Goal: Ask a question

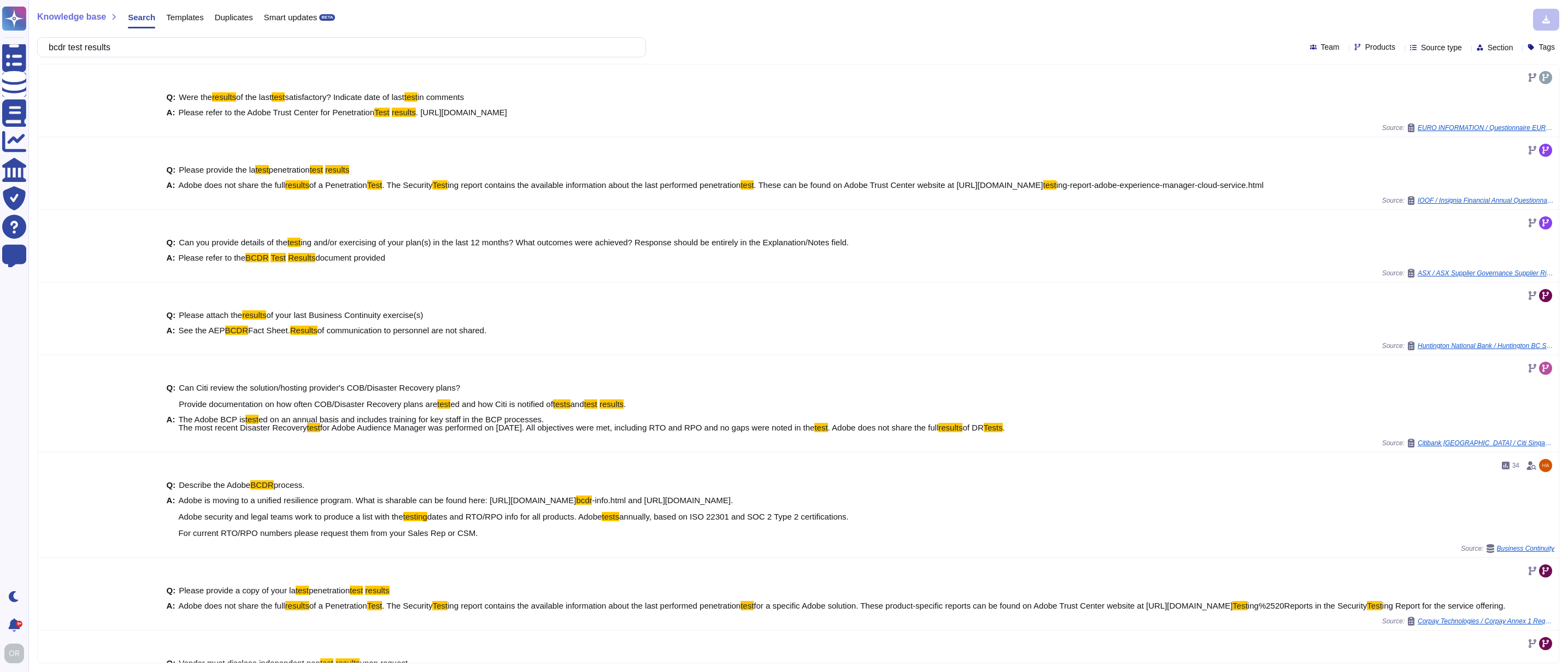
scroll to position [73, 0]
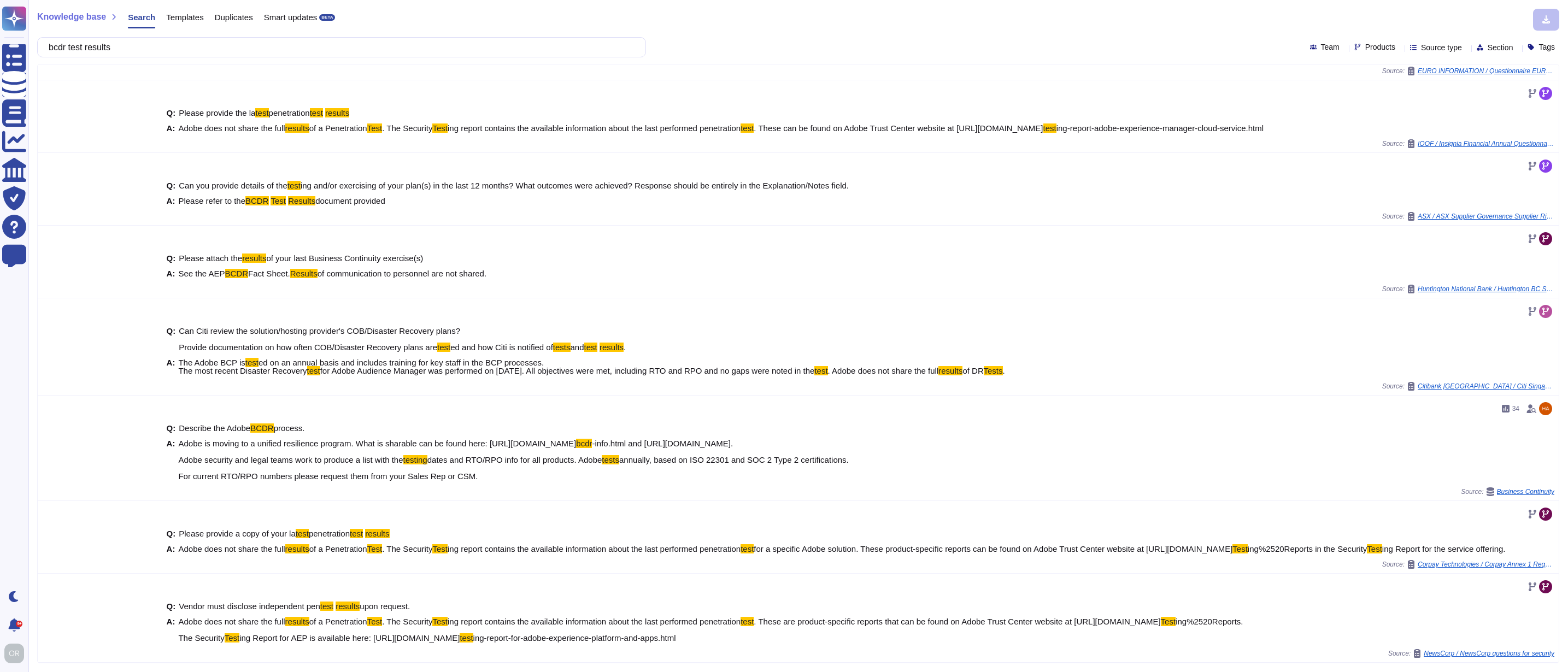
click at [32, 44] on div "Knowledge base Search Templates Duplicates Smart updates BETA bcdr test results…" at bounding box center [798, 336] width 1539 height 672
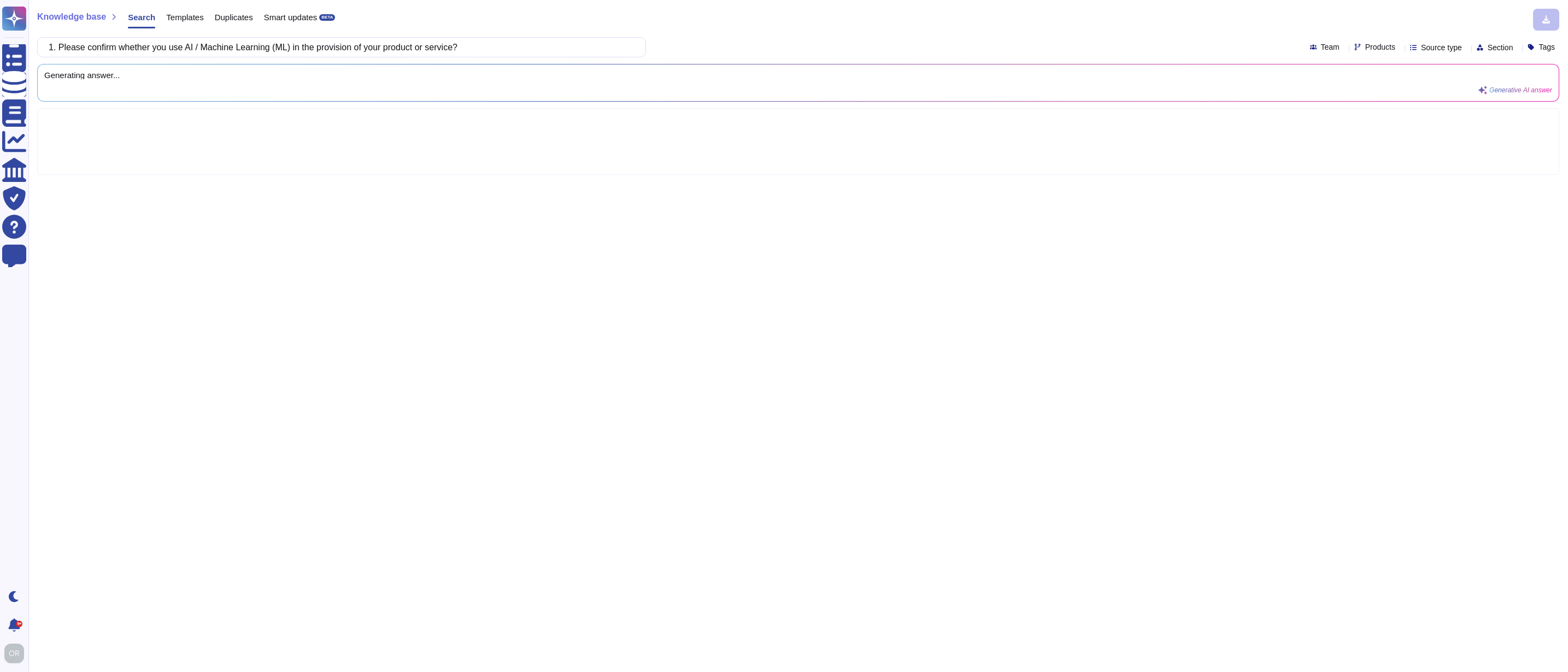
scroll to position [0, 0]
drag, startPoint x: 180, startPoint y: 47, endPoint x: 47, endPoint y: 46, distance: 133.0
click at [47, 46] on div "1. Please confirm whether you use AI / Machine Learning (ML) in the provision o…" at bounding box center [341, 47] width 609 height 20
click at [379, 51] on input "use AI / Machine Learning (ML) in the provision of your product or service?" at bounding box center [338, 47] width 591 height 19
type input "use AI / Machine Learning (ML) in the provision of your product or service?"
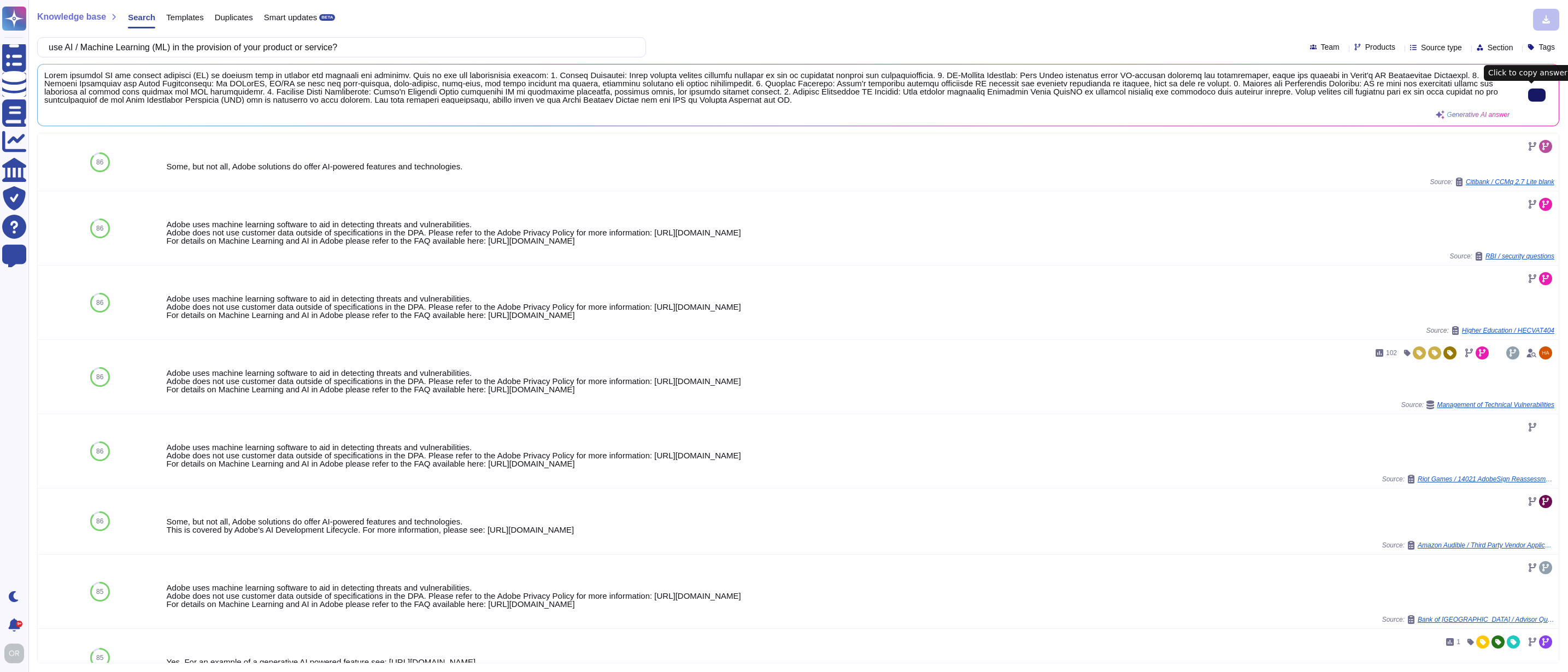
drag, startPoint x: 782, startPoint y: 318, endPoint x: 632, endPoint y: 316, distance: 150.0
click at [632, 316] on div "Adobe uses machine learning software to aid in detecting threats and vulnerabil…" at bounding box center [837, 307] width 1348 height 24
click at [365, 324] on div "Adobe uses machine learning software to aid in detecting threats and vulnerabil…" at bounding box center [837, 303] width 1348 height 65
drag, startPoint x: 433, startPoint y: 307, endPoint x: 797, endPoint y: 318, distance: 364.2
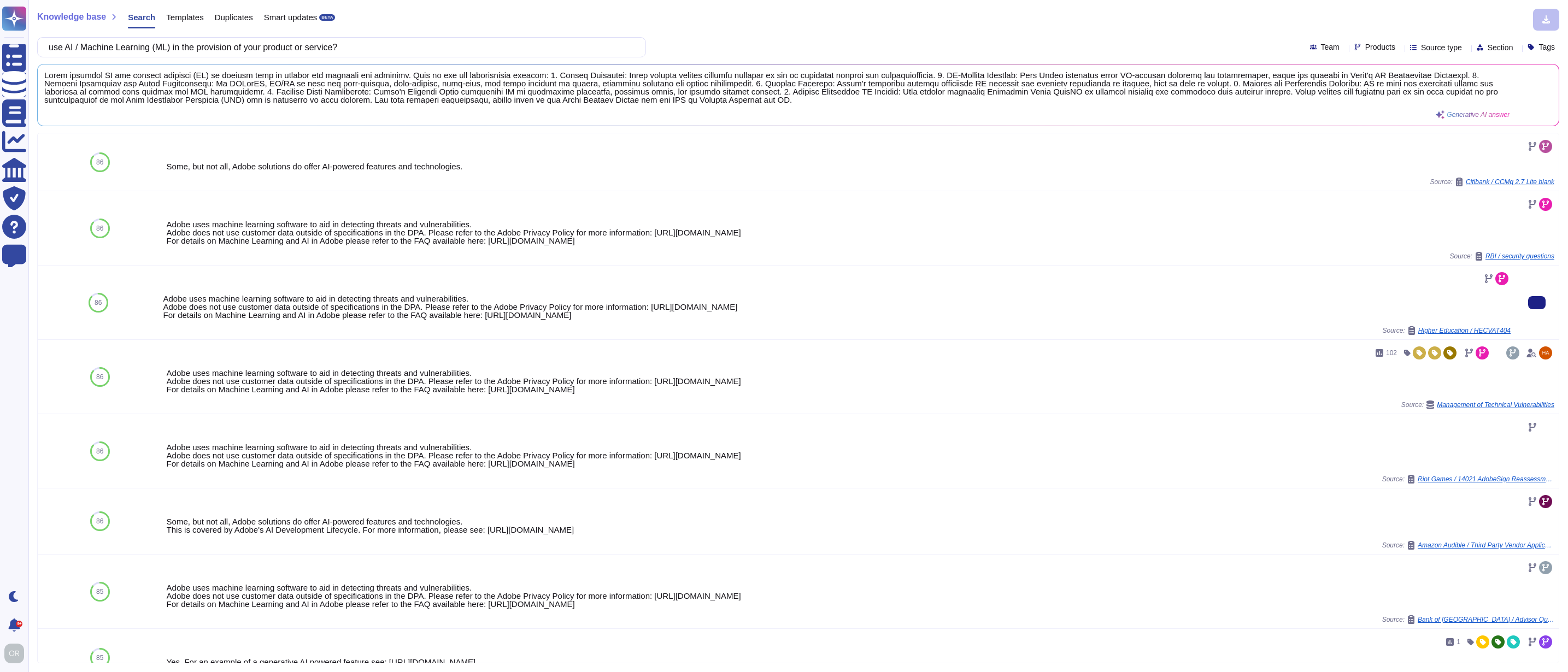
click at [797, 318] on div "Adobe uses machine learning software to aid in detecting threats and vulnerabil…" at bounding box center [837, 307] width 1348 height 24
copy div "Please refer to the Adobe Privacy Policy for more information: [URL][DOMAIN_NAM…"
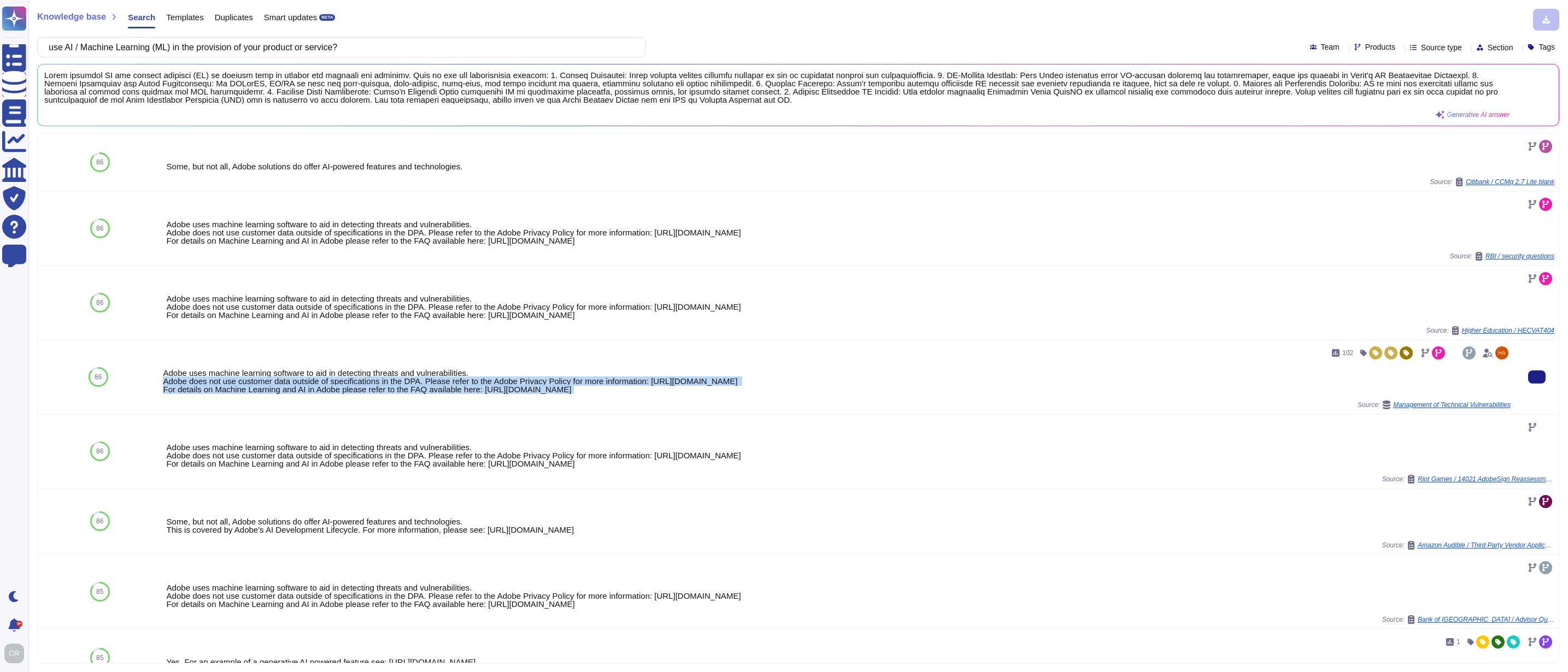
drag, startPoint x: 163, startPoint y: 382, endPoint x: 833, endPoint y: 400, distance: 670.2
click at [833, 400] on div "102 Adobe uses machine learning software to aid in detecting threats and vulner…" at bounding box center [837, 377] width 1348 height 65
copy div "Adobe does not use customer data outside of specifications in the DPA. Please r…"
